Goal: Transaction & Acquisition: Obtain resource

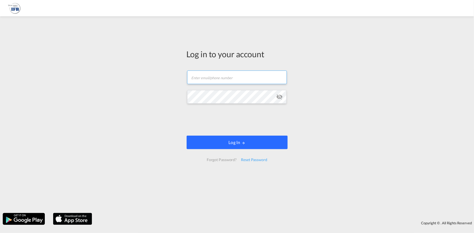
type input "[PERSON_NAME][EMAIL_ADDRESS][DOMAIN_NAME]"
click at [231, 145] on button "Log In" at bounding box center [236, 143] width 101 height 14
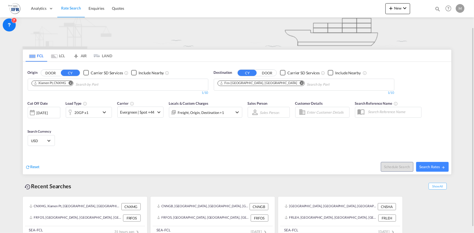
scroll to position [38, 0]
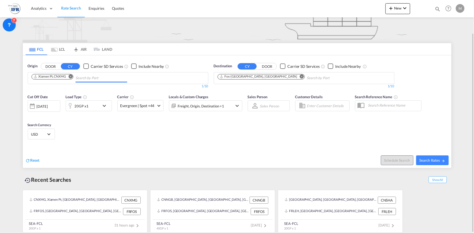
click at [167, 79] on md-chips "Xiamen Pt, CNXMG" at bounding box center [118, 77] width 180 height 11
click at [73, 78] on button "Remove" at bounding box center [69, 76] width 8 height 5
click at [73, 78] on input "Chips input." at bounding box center [57, 78] width 52 height 9
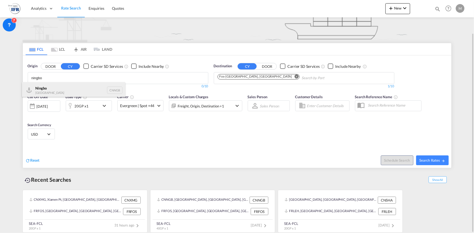
type input "ningbo"
click at [73, 88] on div "Ningbo China CNNGB" at bounding box center [73, 90] width 103 height 16
click at [103, 107] on md-icon "icon-chevron-down" at bounding box center [105, 106] width 9 height 7
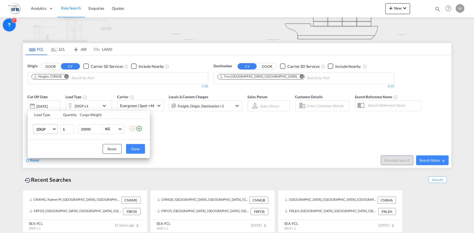
click at [50, 127] on span "20GP" at bounding box center [44, 129] width 16 height 5
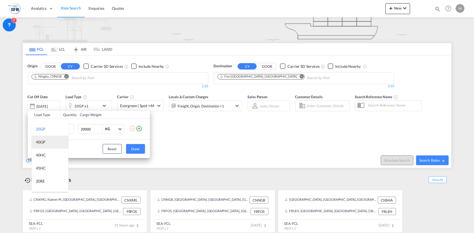
click at [49, 137] on md-option "40GP" at bounding box center [49, 142] width 37 height 13
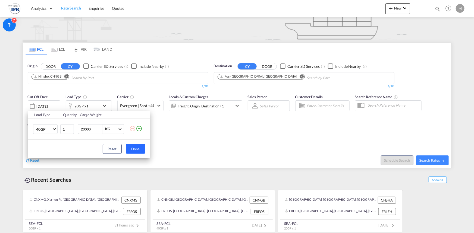
click at [135, 146] on button "Done" at bounding box center [135, 149] width 19 height 10
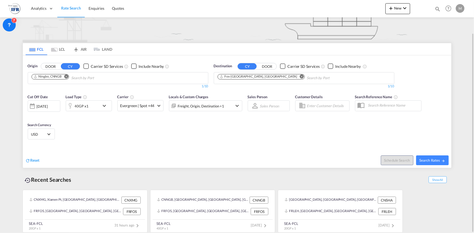
click at [107, 106] on md-icon "icon-chevron-down" at bounding box center [105, 106] width 9 height 7
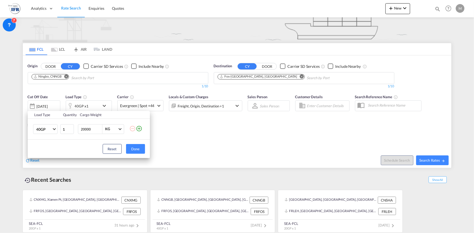
click at [87, 131] on input "20000" at bounding box center [91, 129] width 22 height 9
click at [99, 131] on input "20000" at bounding box center [91, 129] width 22 height 9
click at [85, 129] on input "20000" at bounding box center [91, 129] width 22 height 9
type input "2000"
click at [138, 155] on div "Reset Done" at bounding box center [89, 149] width 122 height 18
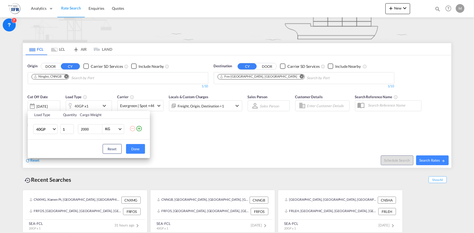
click at [141, 154] on div "Reset Done" at bounding box center [89, 149] width 122 height 18
click at [139, 151] on button "Done" at bounding box center [135, 149] width 19 height 10
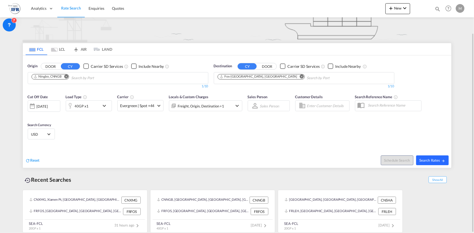
click at [434, 161] on span "Search Rates" at bounding box center [432, 160] width 26 height 4
type input "CNNGB to FRFOS / [DATE]"
